Goal: Information Seeking & Learning: Check status

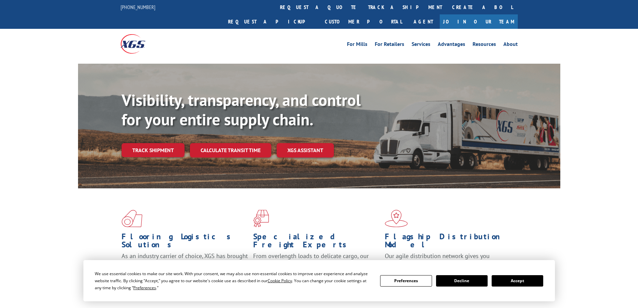
click at [519, 282] on button "Accept" at bounding box center [518, 280] width 52 height 11
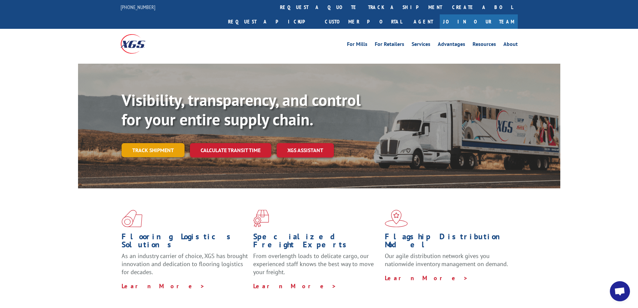
click at [149, 143] on link "Track shipment" at bounding box center [153, 150] width 63 height 14
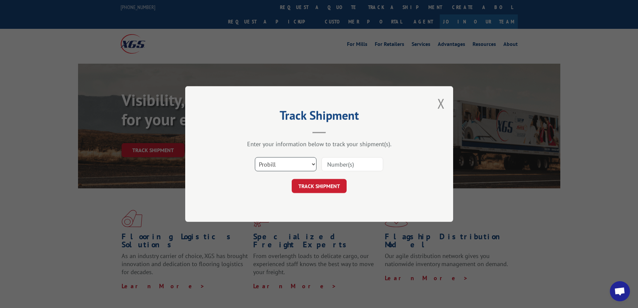
drag, startPoint x: 283, startPoint y: 166, endPoint x: 280, endPoint y: 168, distance: 3.9
click at [283, 166] on select "Select category... Probill BOL PO" at bounding box center [286, 164] width 62 height 14
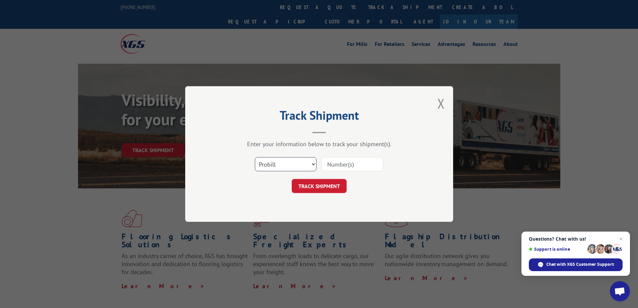
select select "po"
click at [255, 157] on select "Select category... Probill BOL PO" at bounding box center [286, 164] width 62 height 14
click at [339, 165] on input at bounding box center [353, 164] width 62 height 14
paste input "12510635"
type input "12510635"
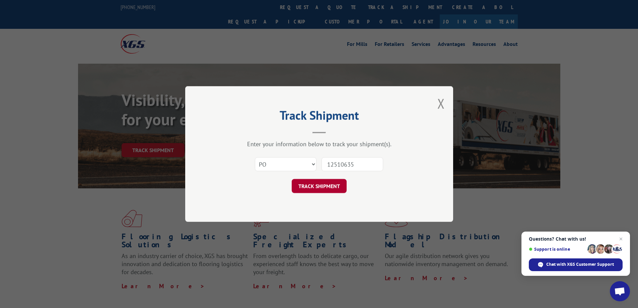
click at [326, 185] on button "TRACK SHIPMENT" at bounding box center [319, 186] width 55 height 14
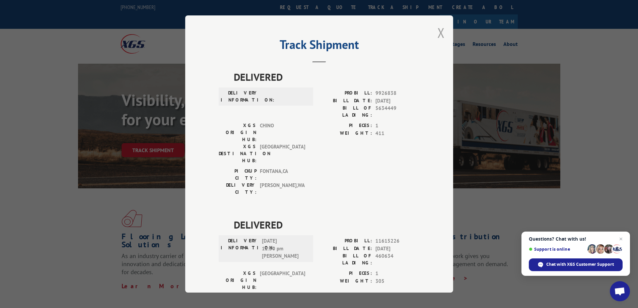
click at [439, 34] on button "Close modal" at bounding box center [440, 33] width 7 height 18
